Goal: Task Accomplishment & Management: Manage account settings

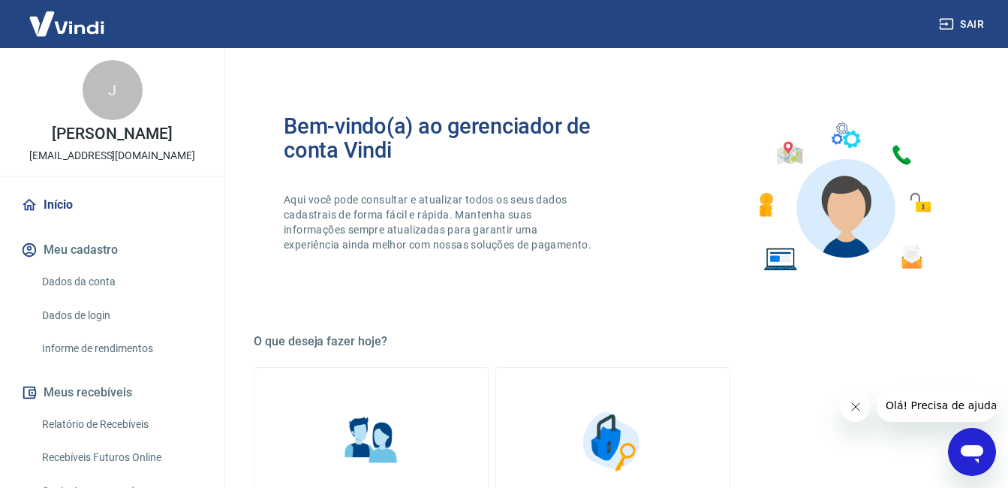
scroll to position [312, 0]
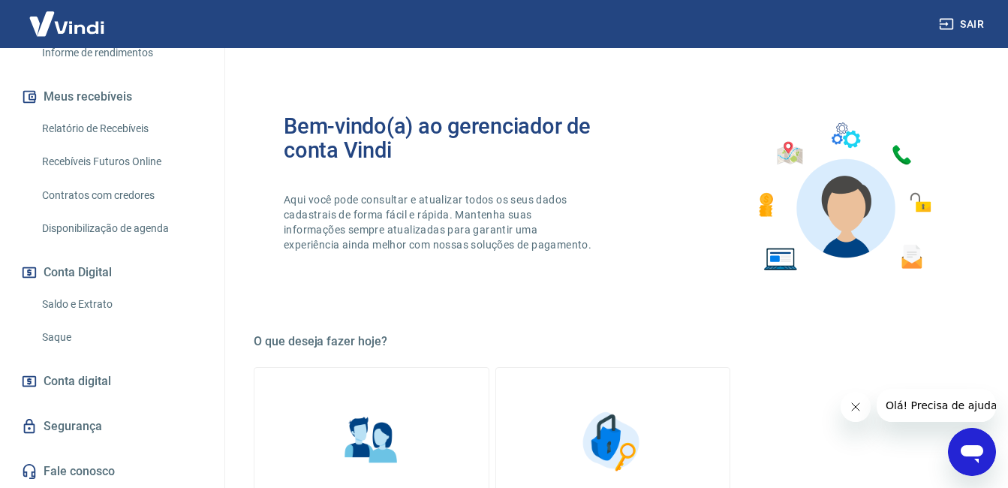
drag, startPoint x: 71, startPoint y: 339, endPoint x: 101, endPoint y: 342, distance: 30.9
click at [71, 339] on link "Saque" at bounding box center [121, 337] width 170 height 31
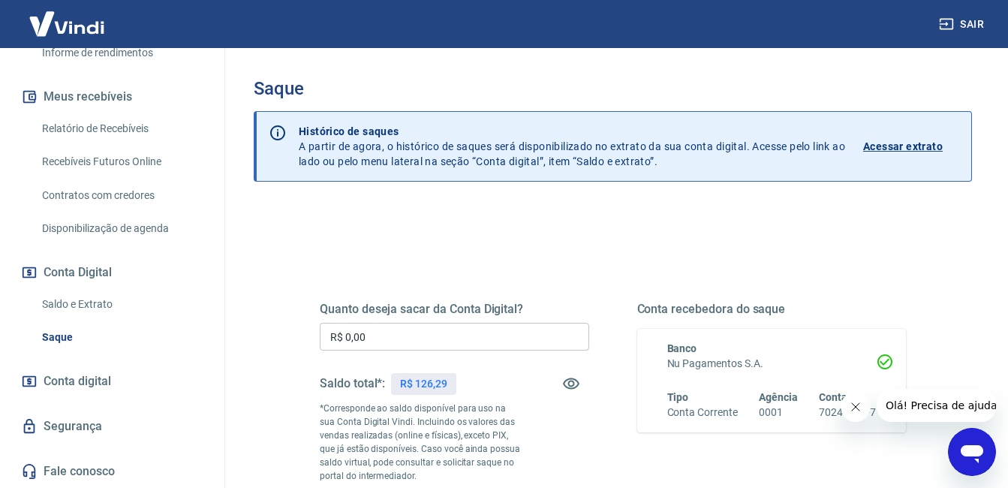
click at [555, 330] on input "R$ 0,00" at bounding box center [455, 337] width 270 height 28
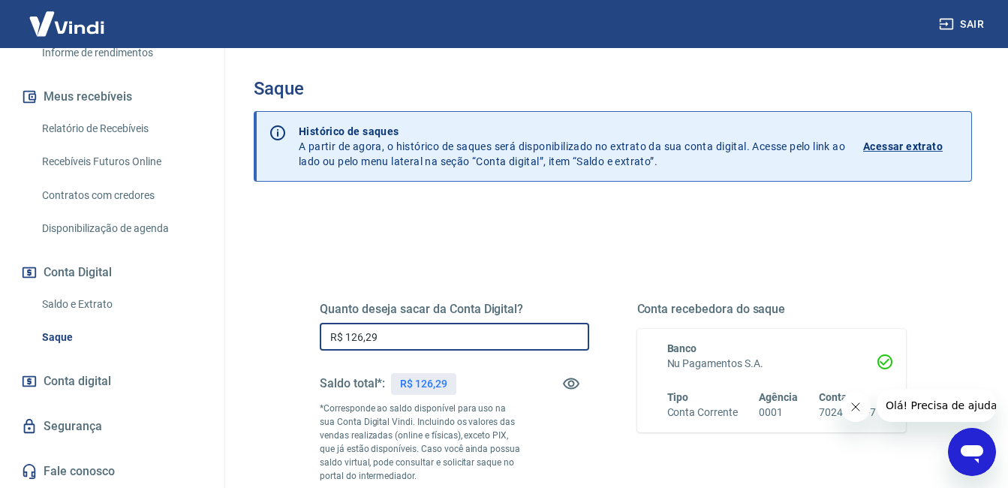
type input "R$ 126,29"
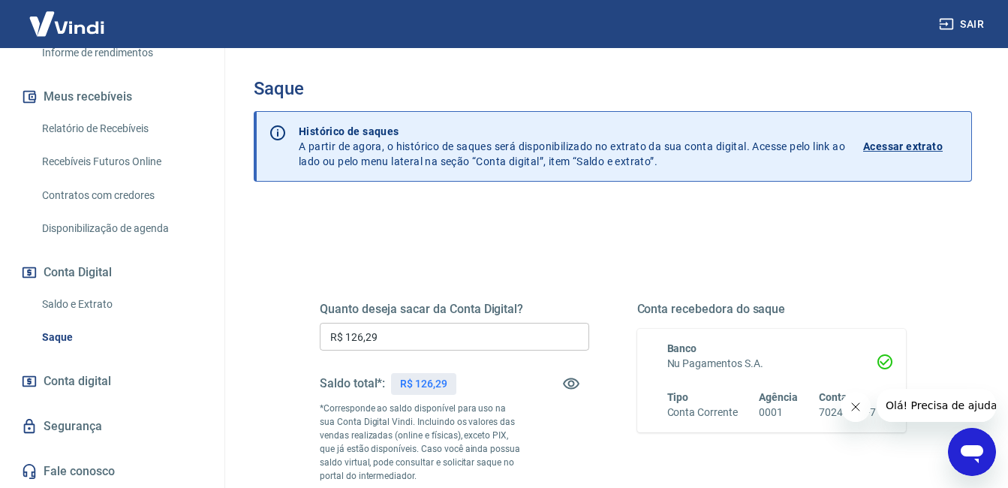
click at [862, 408] on button "Fechar mensagem da empresa" at bounding box center [855, 407] width 30 height 30
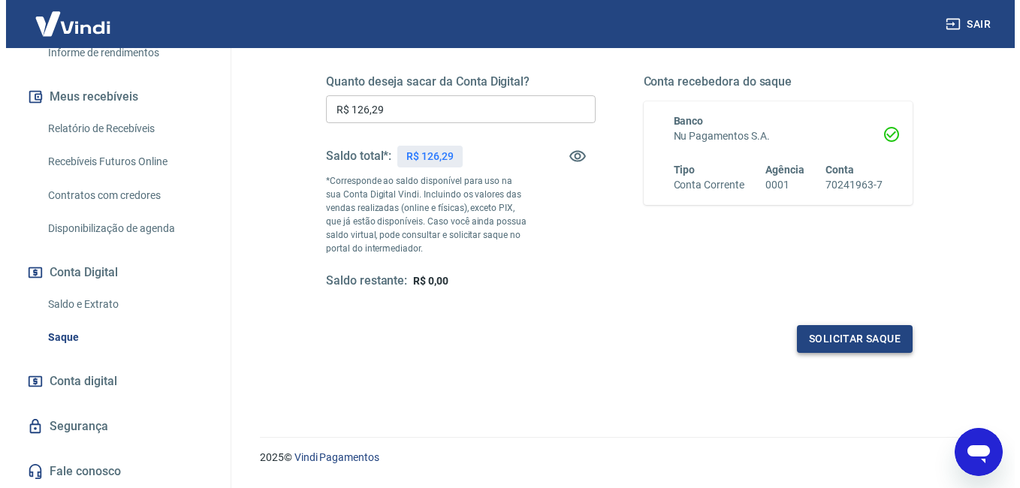
scroll to position [268, 0]
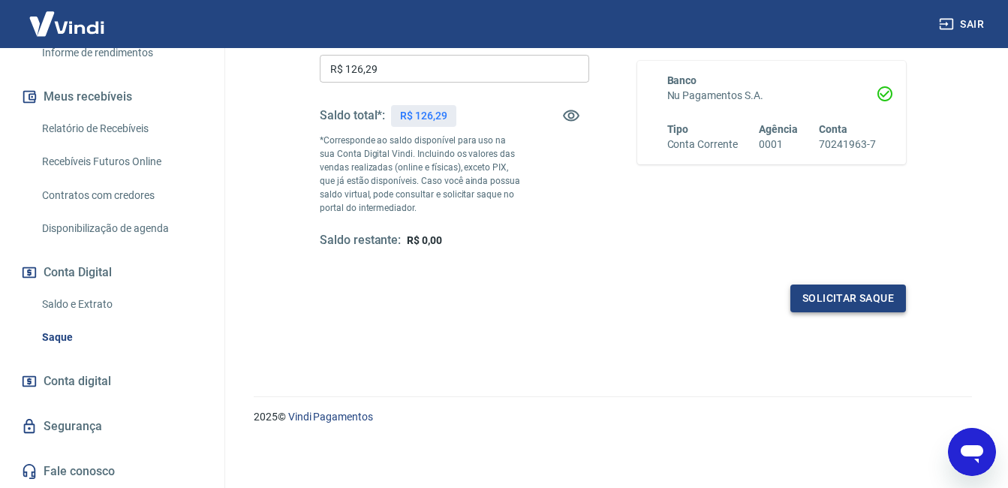
click at [821, 293] on button "Solicitar saque" at bounding box center [849, 299] width 116 height 28
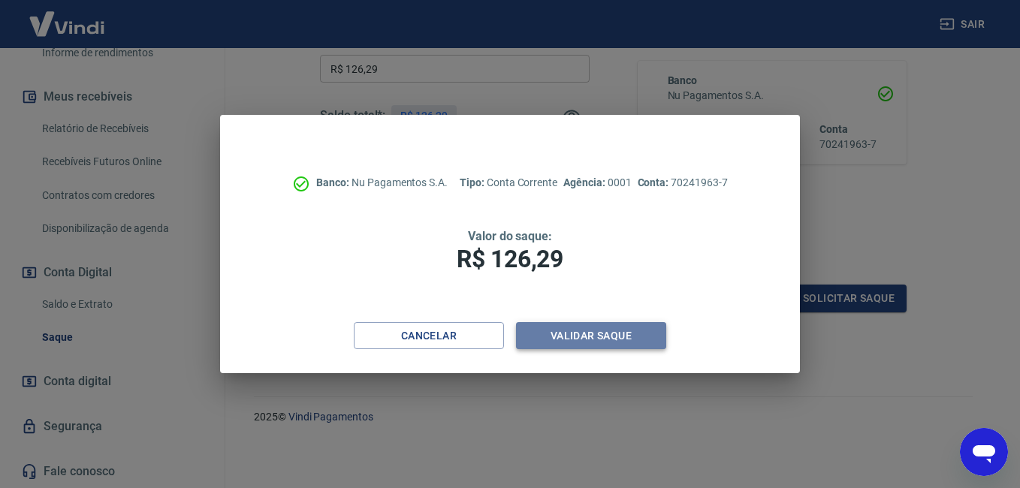
click at [583, 327] on button "Validar saque" at bounding box center [591, 336] width 150 height 28
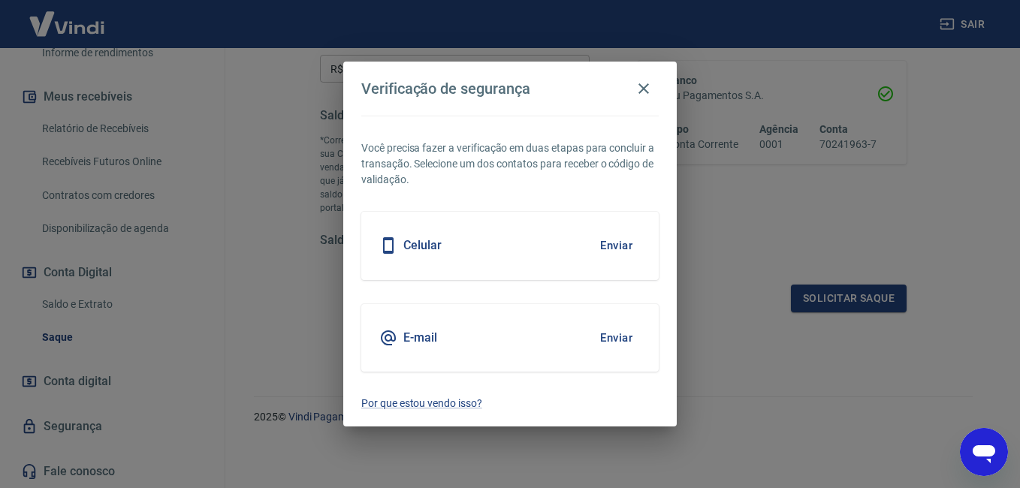
click at [524, 251] on div "Celular Enviar" at bounding box center [509, 246] width 297 height 68
click at [624, 242] on button "Enviar" at bounding box center [616, 246] width 49 height 32
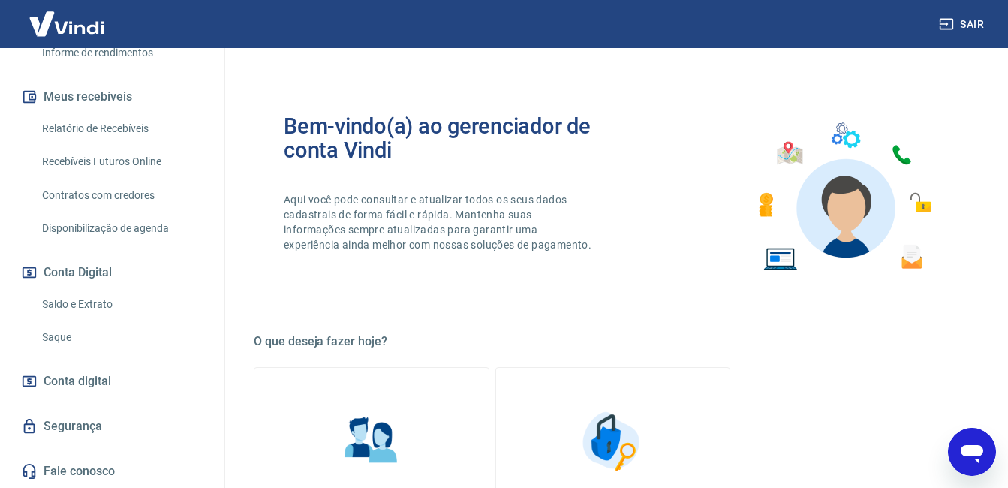
scroll to position [300, 0]
click at [110, 353] on link "Saque" at bounding box center [121, 337] width 170 height 31
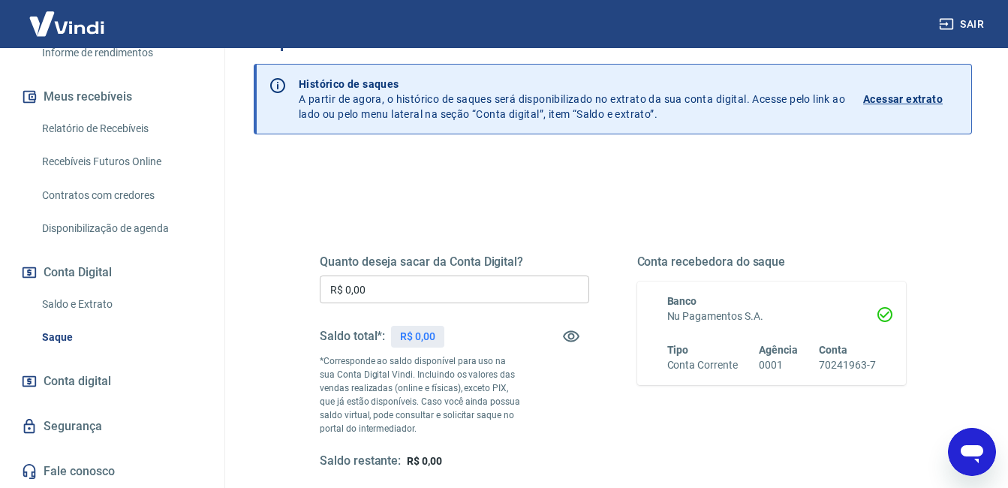
scroll to position [150, 0]
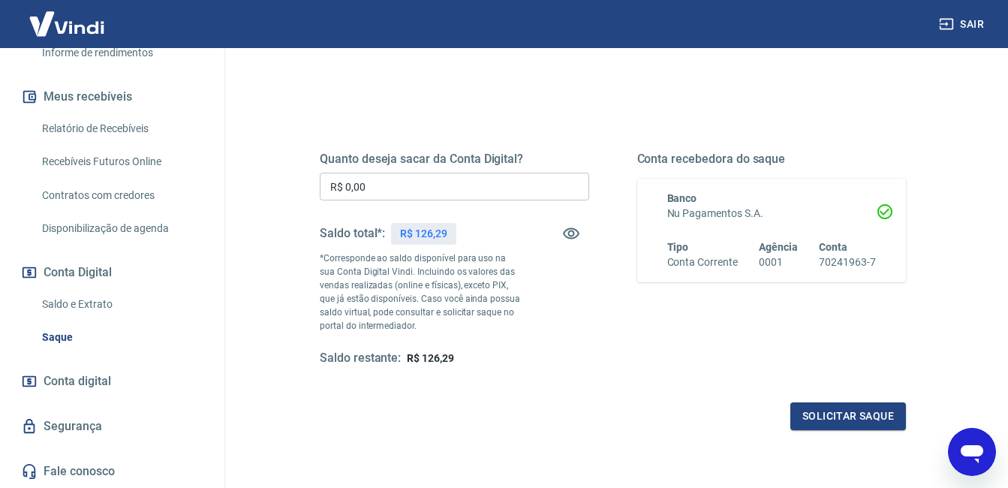
click at [509, 182] on input "R$ 0,00" at bounding box center [455, 187] width 270 height 28
type input "R$ 126,29"
click at [881, 414] on button "Solicitar saque" at bounding box center [849, 416] width 116 height 28
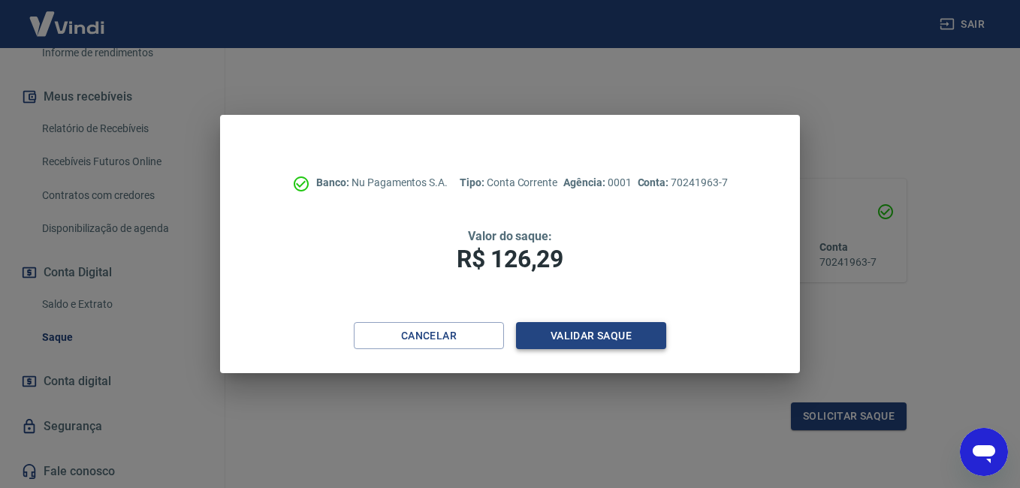
click at [571, 324] on button "Validar saque" at bounding box center [591, 336] width 150 height 28
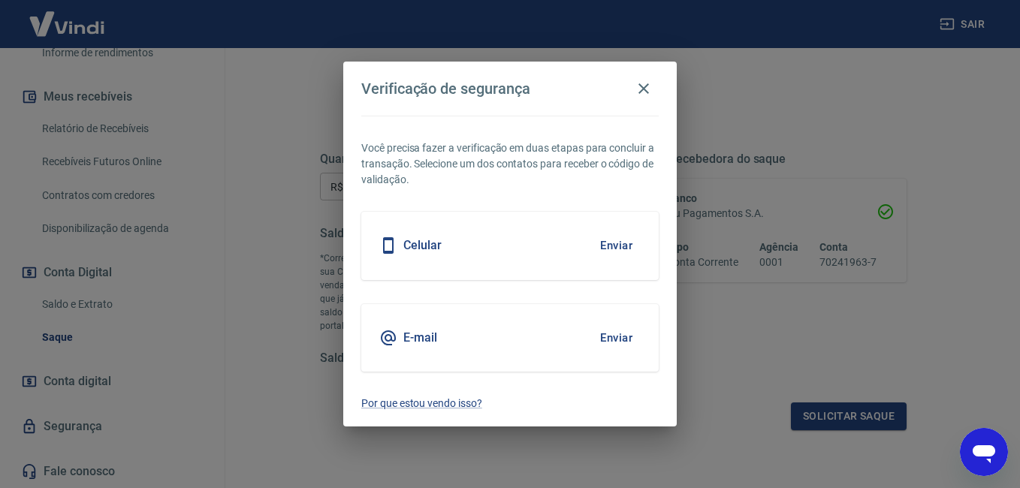
click at [613, 241] on button "Enviar" at bounding box center [616, 246] width 49 height 32
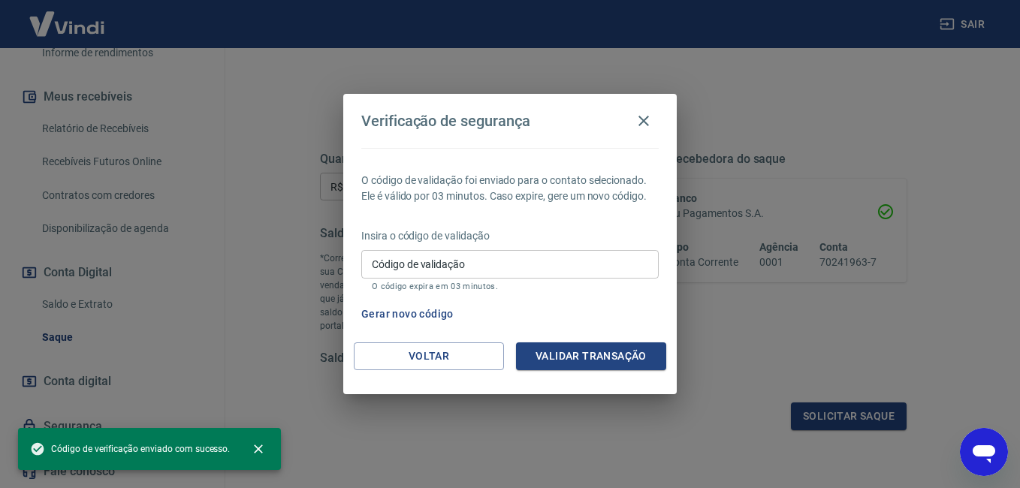
click at [562, 248] on div "Insira o código de validação Código de validação Código de validação O código e…" at bounding box center [509, 260] width 297 height 65
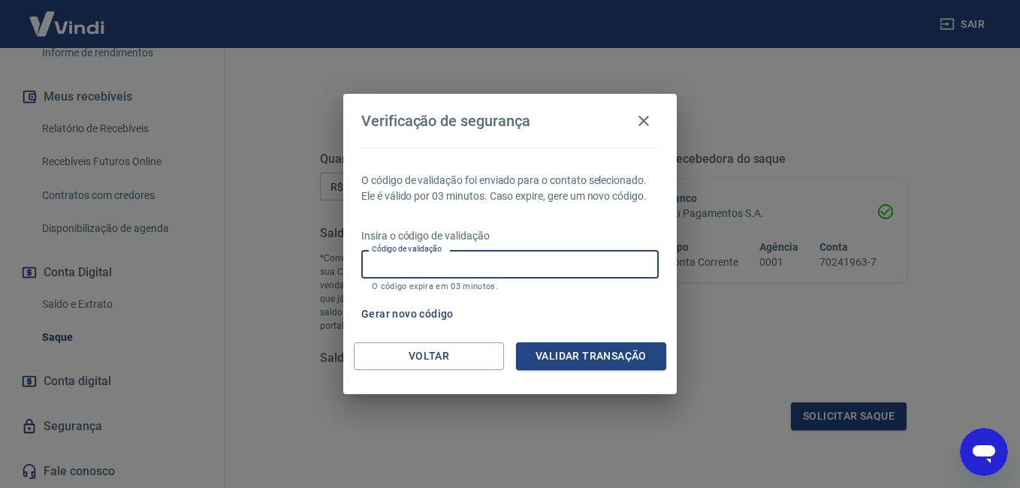
click at [549, 266] on input "Código de validação" at bounding box center [509, 264] width 297 height 28
type input "870033"
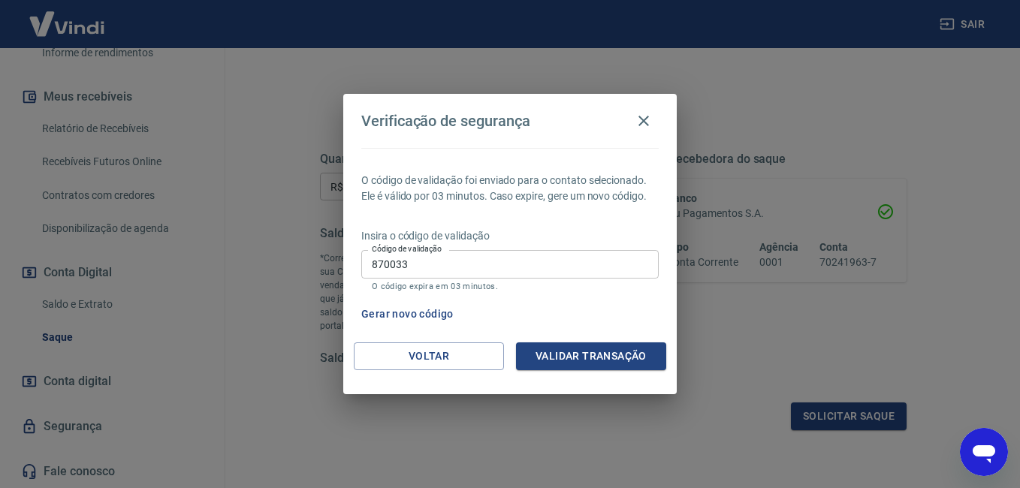
click at [616, 340] on div "O código de validação foi enviado para o contato selecionado. Ele é válido por …" at bounding box center [509, 245] width 333 height 194
click at [620, 362] on button "Validar transação" at bounding box center [591, 356] width 150 height 28
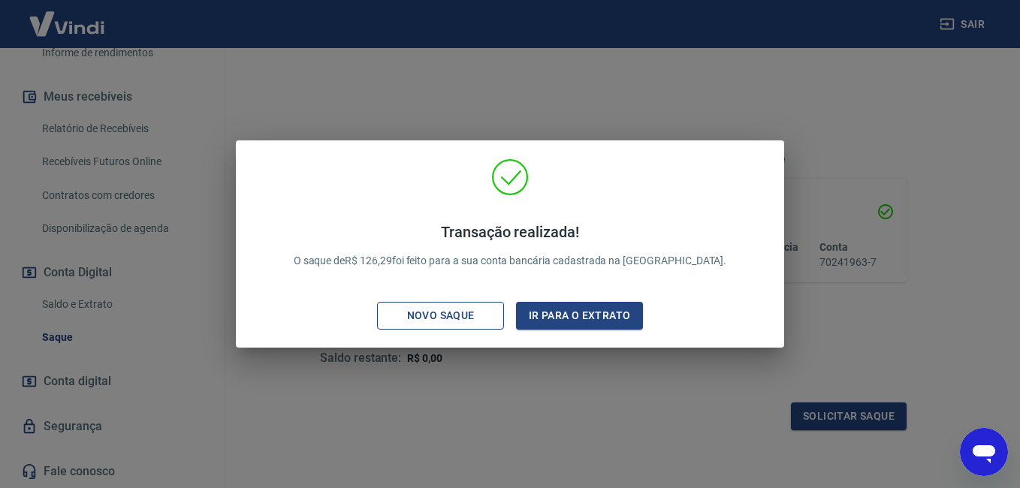
click at [416, 318] on div "Novo saque" at bounding box center [441, 315] width 104 height 19
